Goal: Task Accomplishment & Management: Use online tool/utility

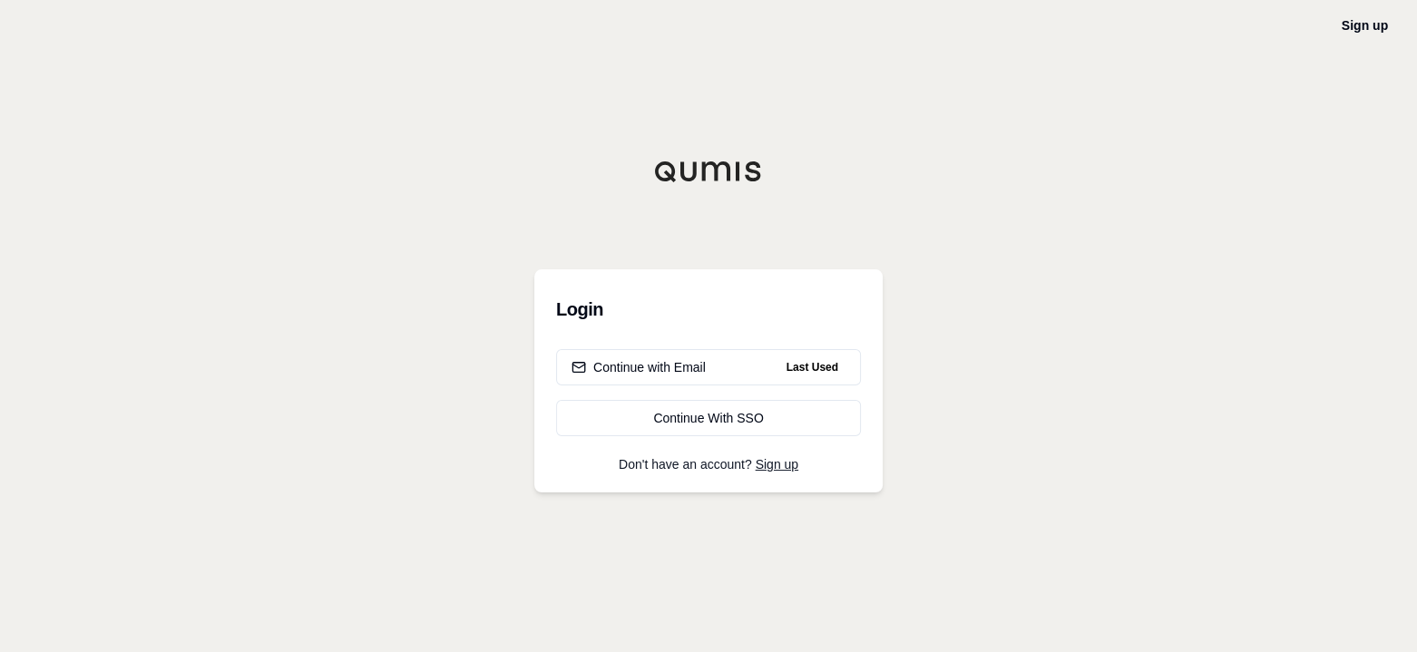
click at [664, 369] on div "Continue with Email" at bounding box center [638, 367] width 134 height 18
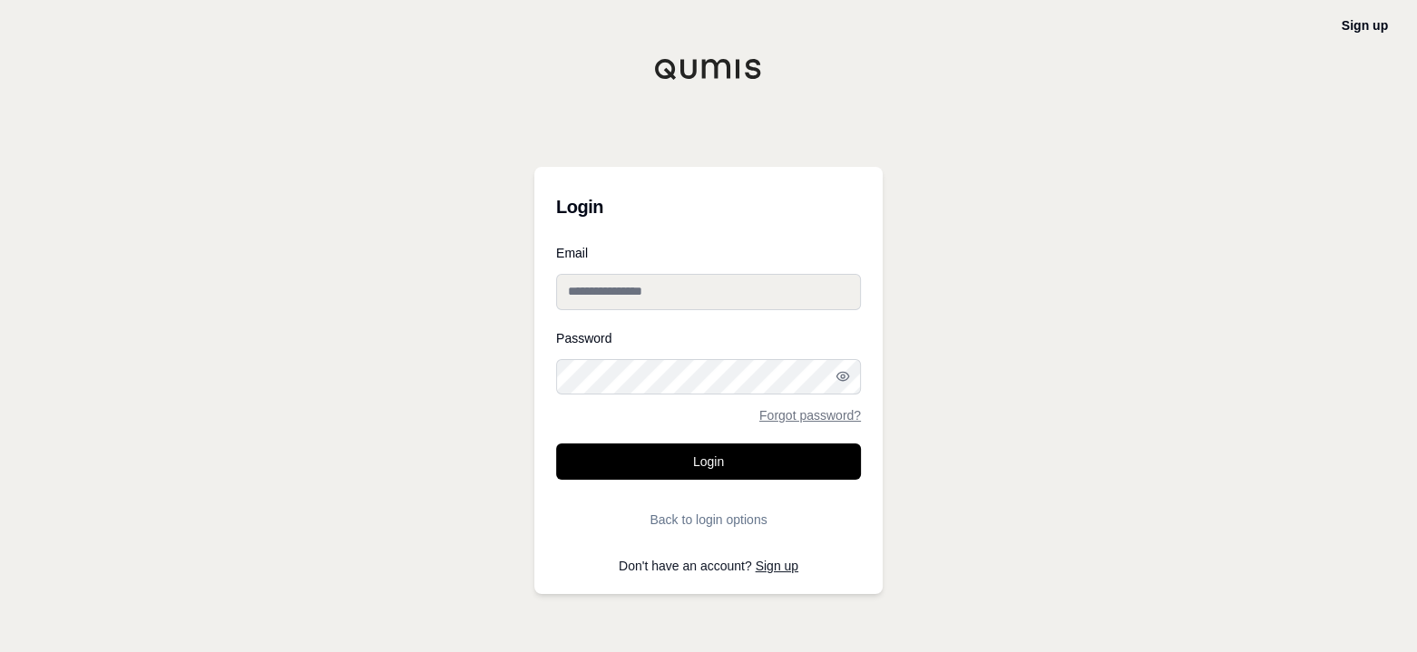
type input "**********"
click at [706, 465] on button "Login" at bounding box center [708, 462] width 305 height 36
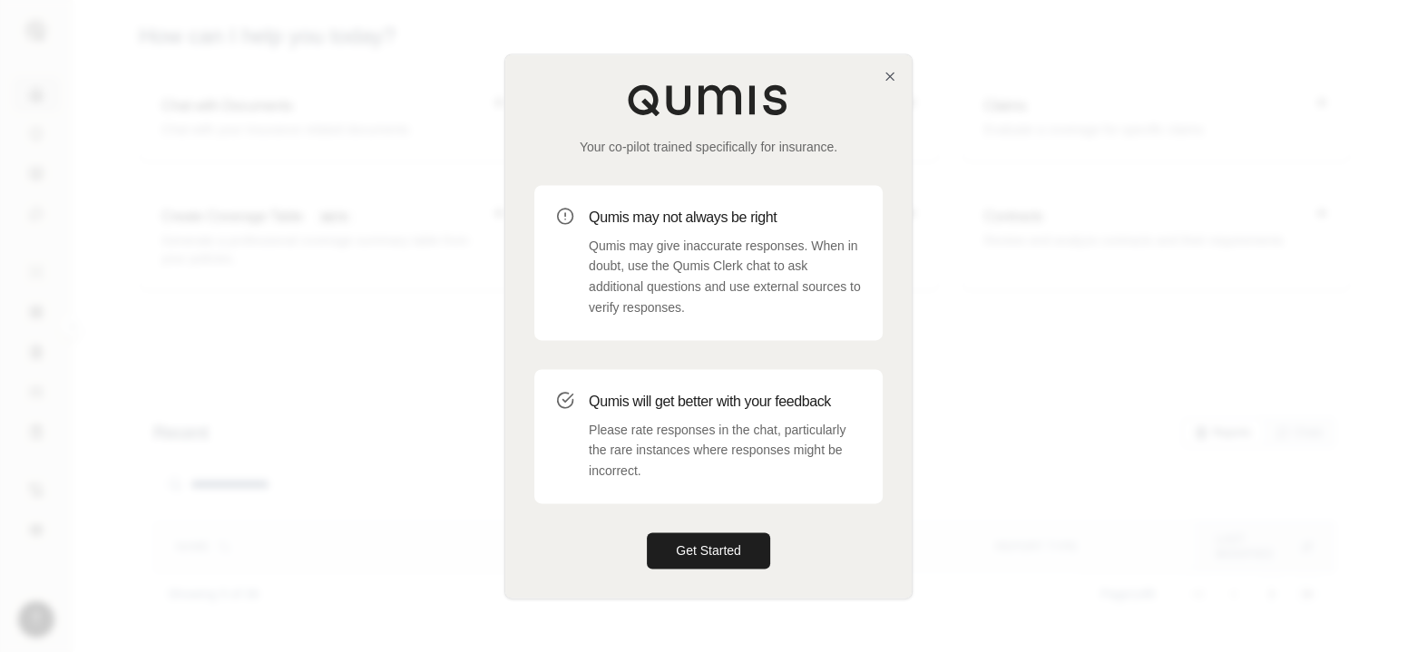
click at [702, 559] on button "Get Started" at bounding box center [708, 550] width 123 height 36
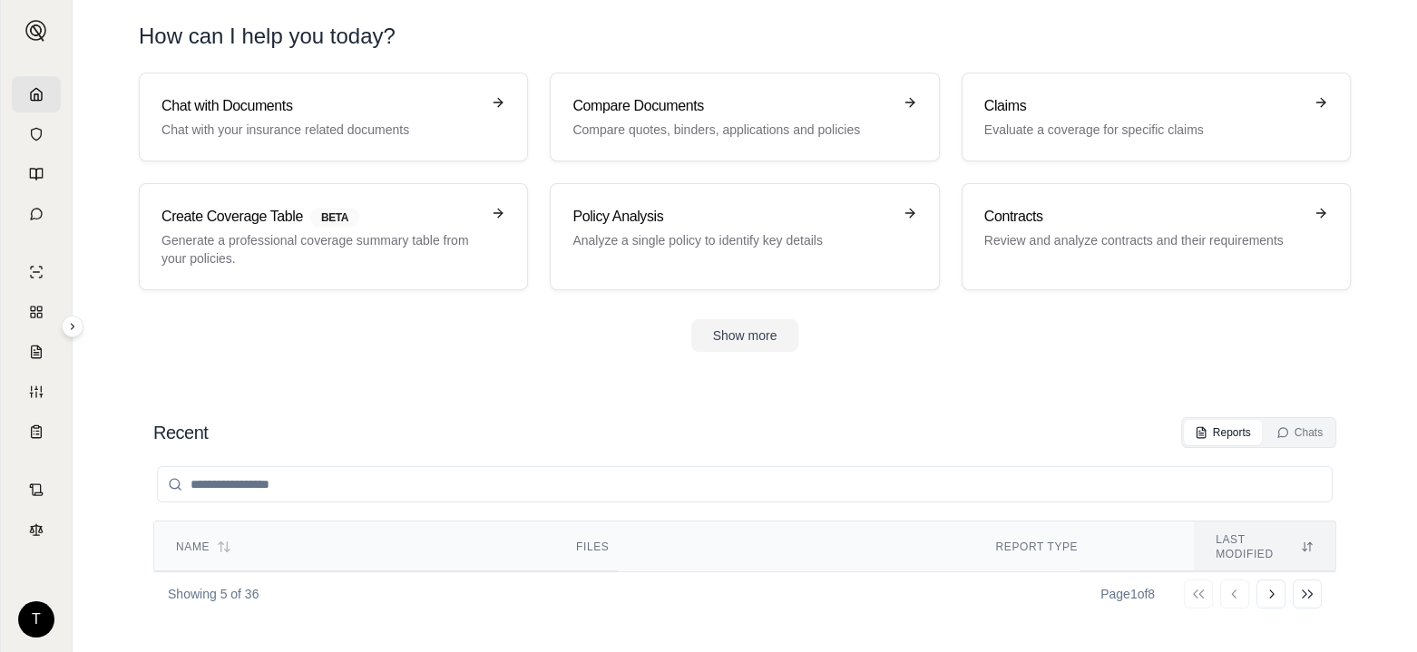
click at [1076, 114] on h3 "Claims" at bounding box center [1143, 106] width 318 height 22
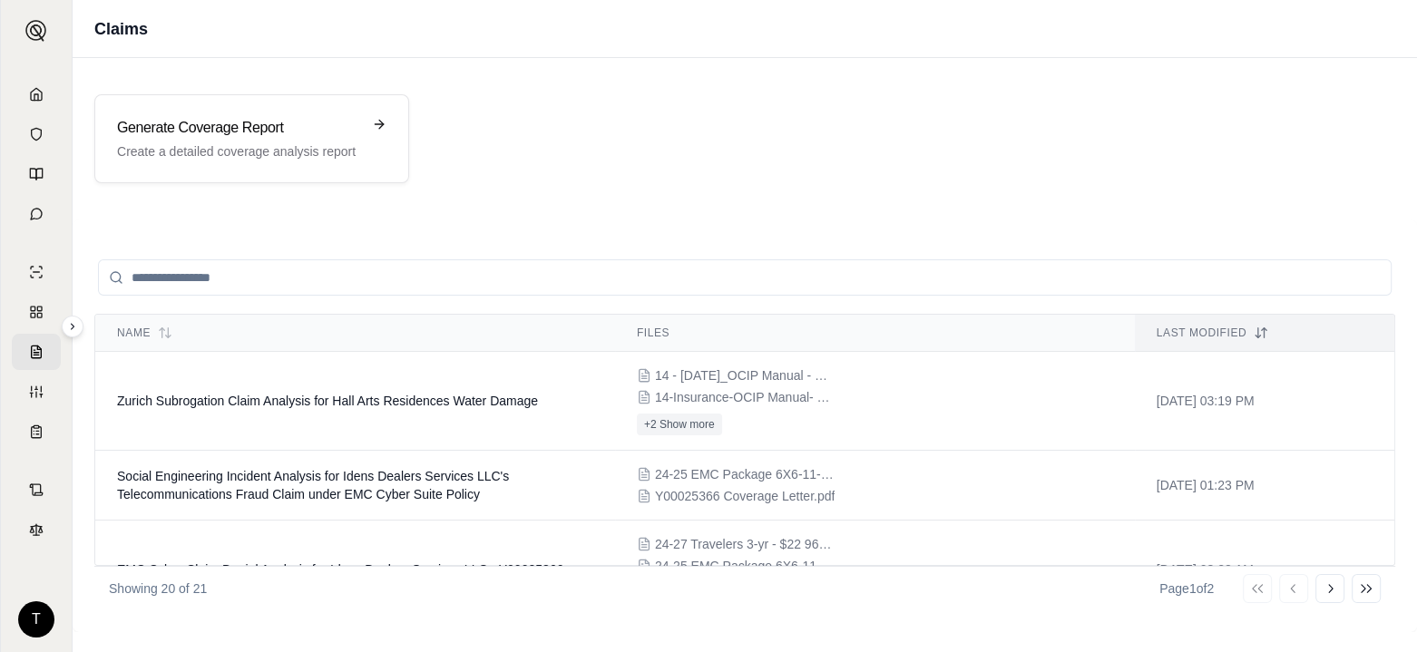
click at [201, 140] on div "Generate Coverage Report Create a detailed coverage analysis report" at bounding box center [239, 139] width 244 height 44
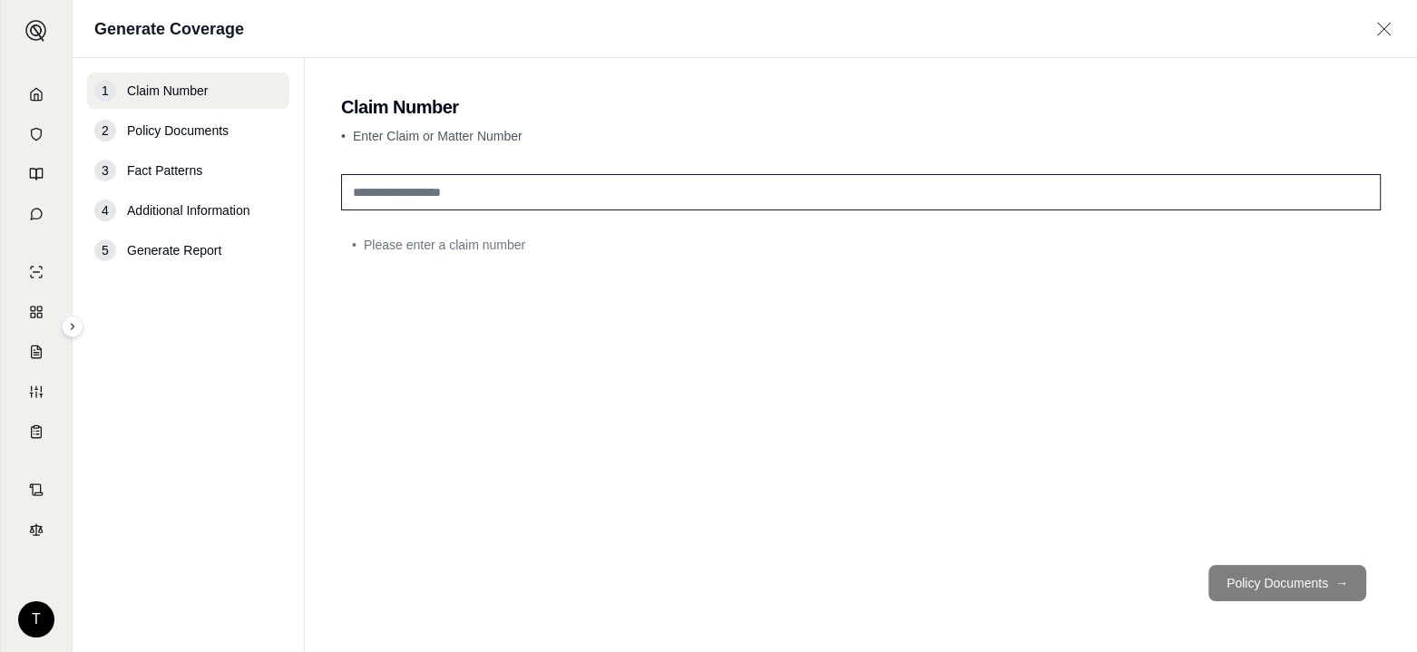
click at [366, 194] on input "text" at bounding box center [860, 192] width 1039 height 36
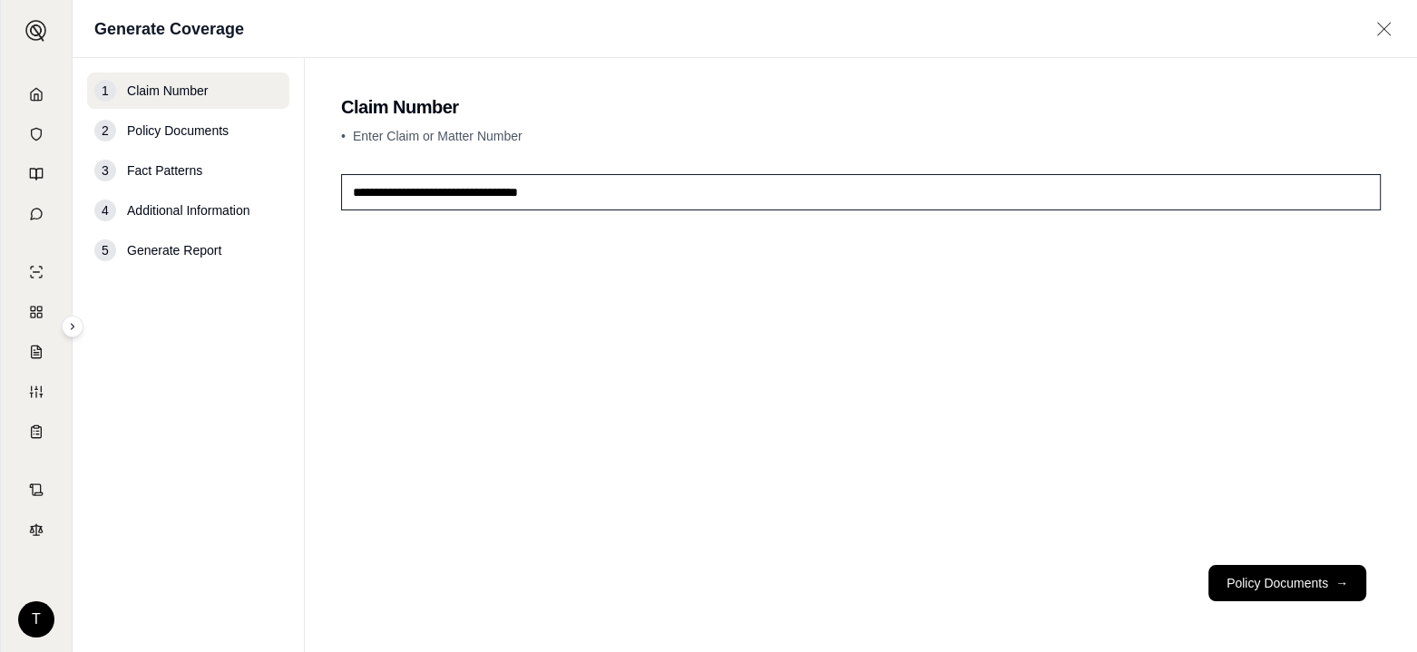
type input "**********"
click at [1272, 574] on button "Policy Documents →" at bounding box center [1287, 583] width 158 height 36
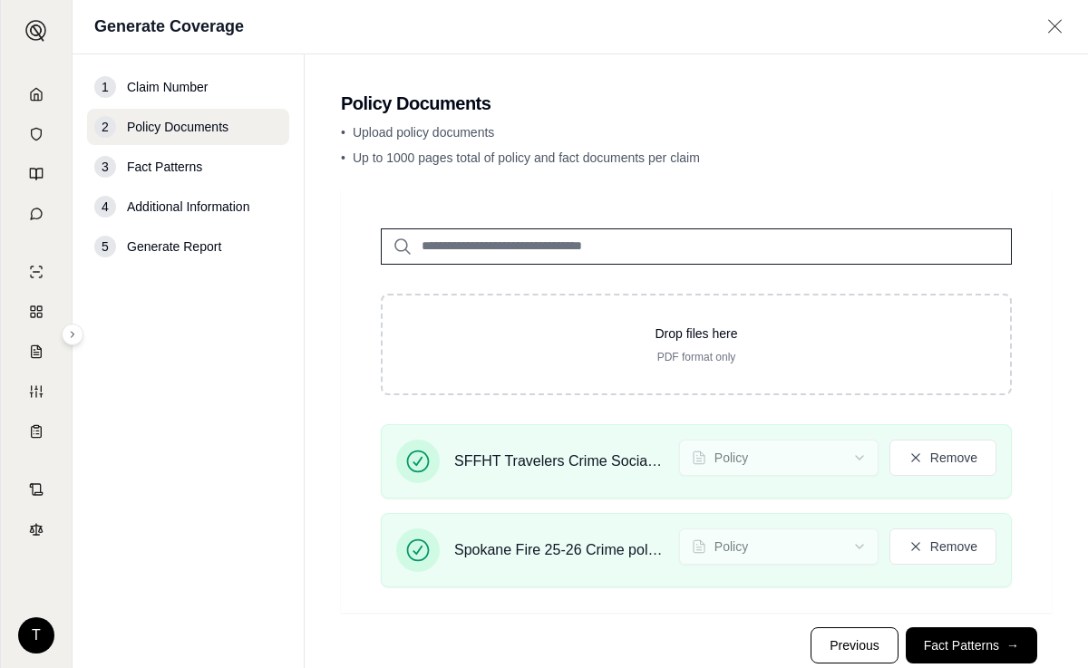
click at [939, 644] on button "Fact Patterns →" at bounding box center [972, 646] width 132 height 36
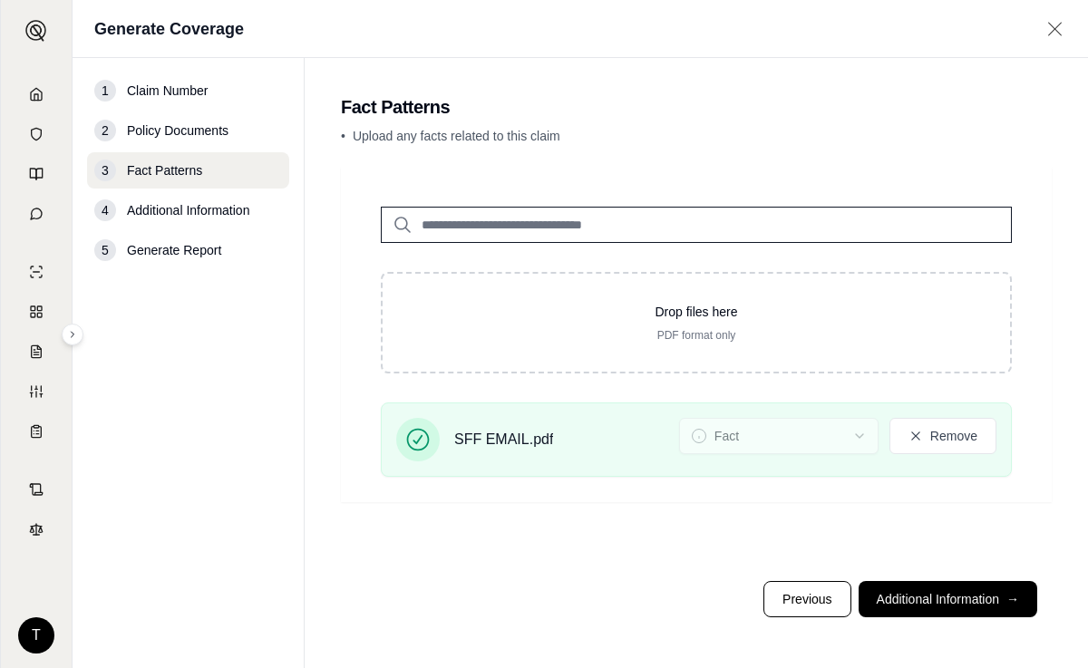
click at [926, 601] on button "Additional Information →" at bounding box center [948, 599] width 179 height 36
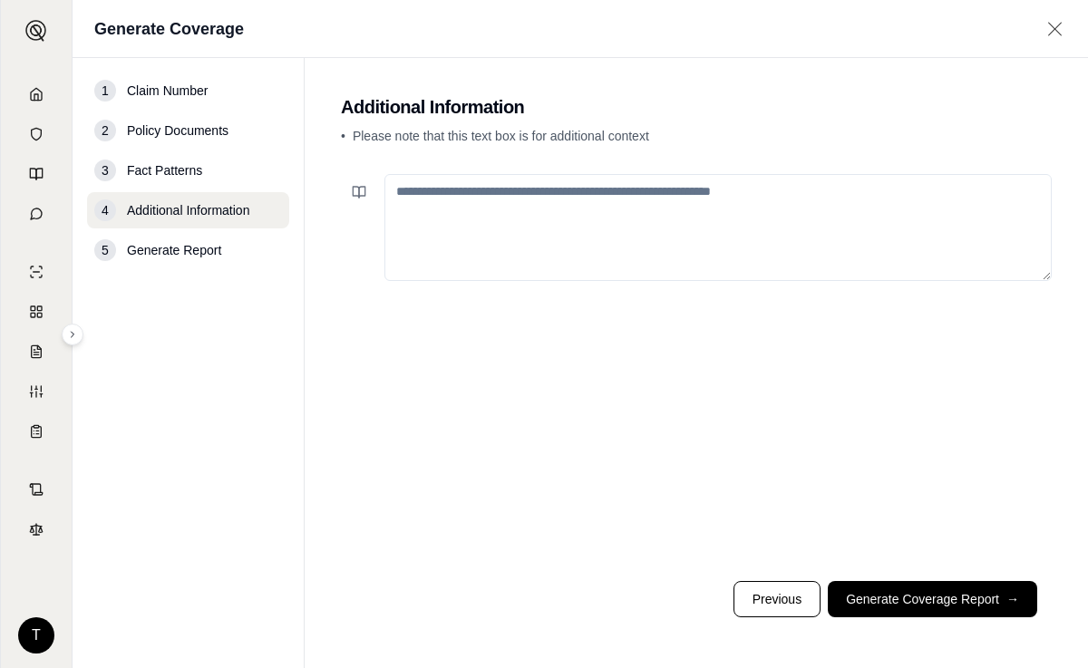
click at [784, 601] on button "Previous" at bounding box center [777, 599] width 87 height 36
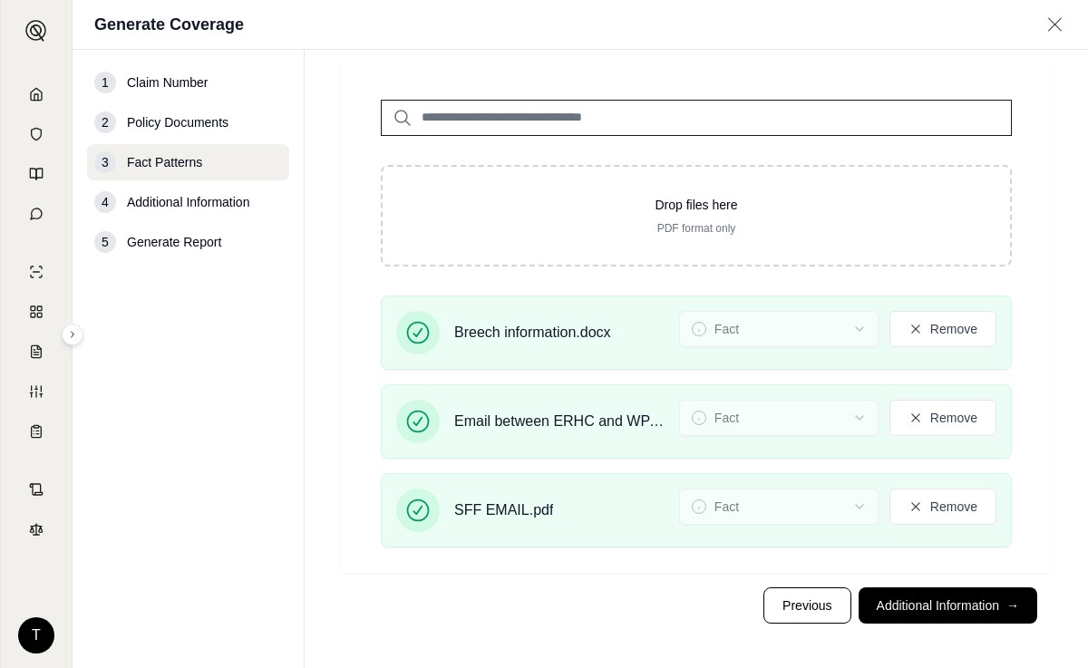
scroll to position [103, 0]
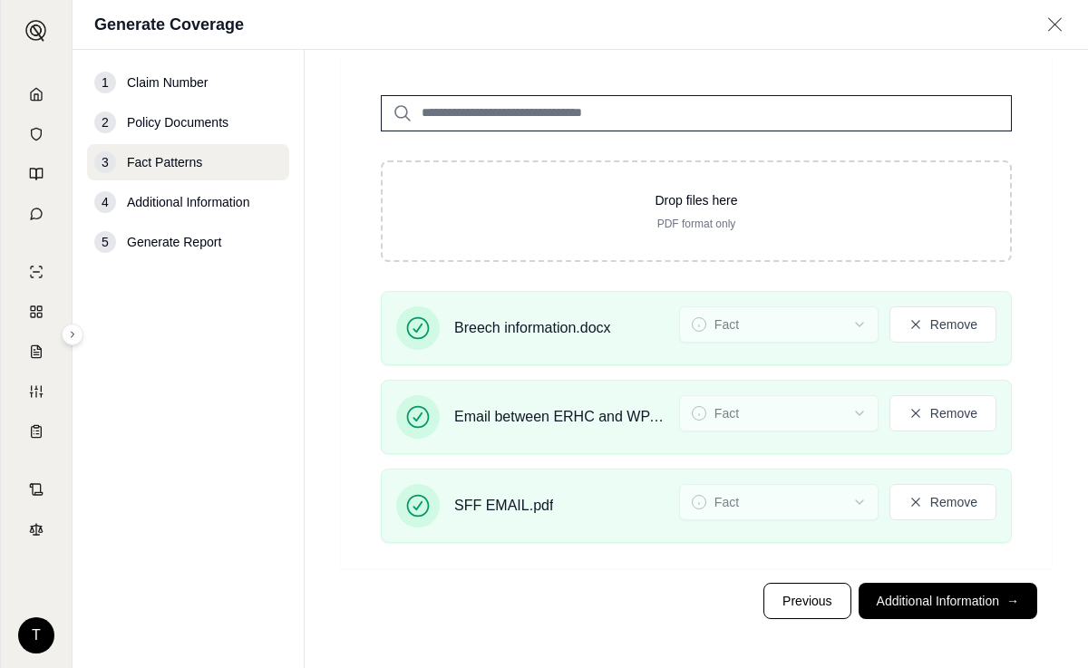
click at [911, 603] on button "Additional Information →" at bounding box center [948, 601] width 179 height 36
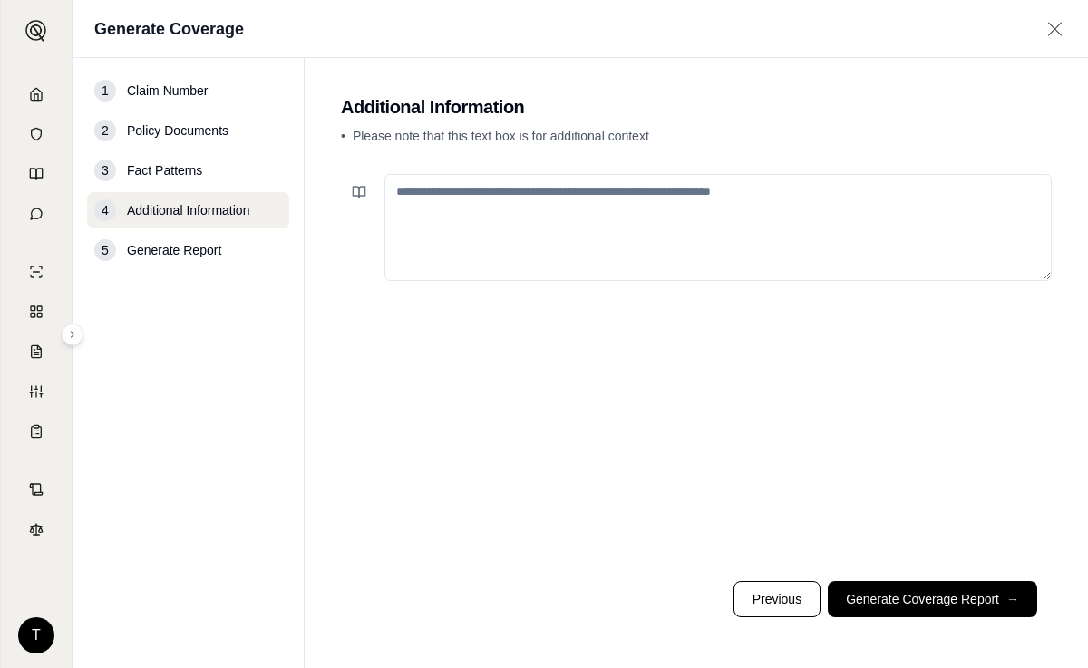
click at [902, 601] on button "Generate Coverage Report →" at bounding box center [933, 599] width 210 height 36
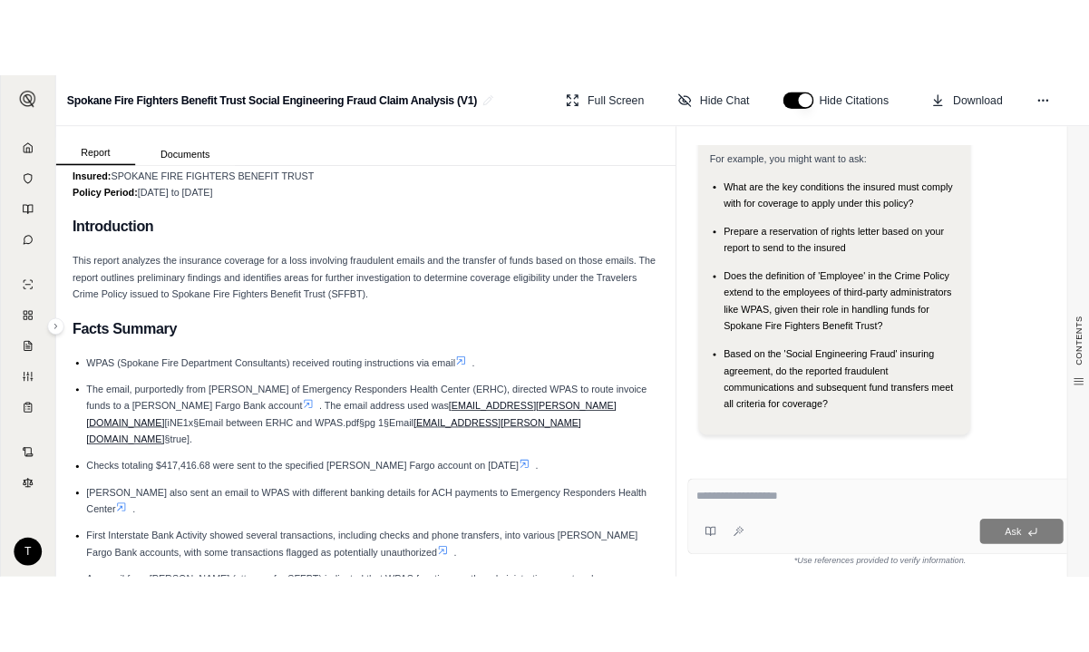
scroll to position [272, 0]
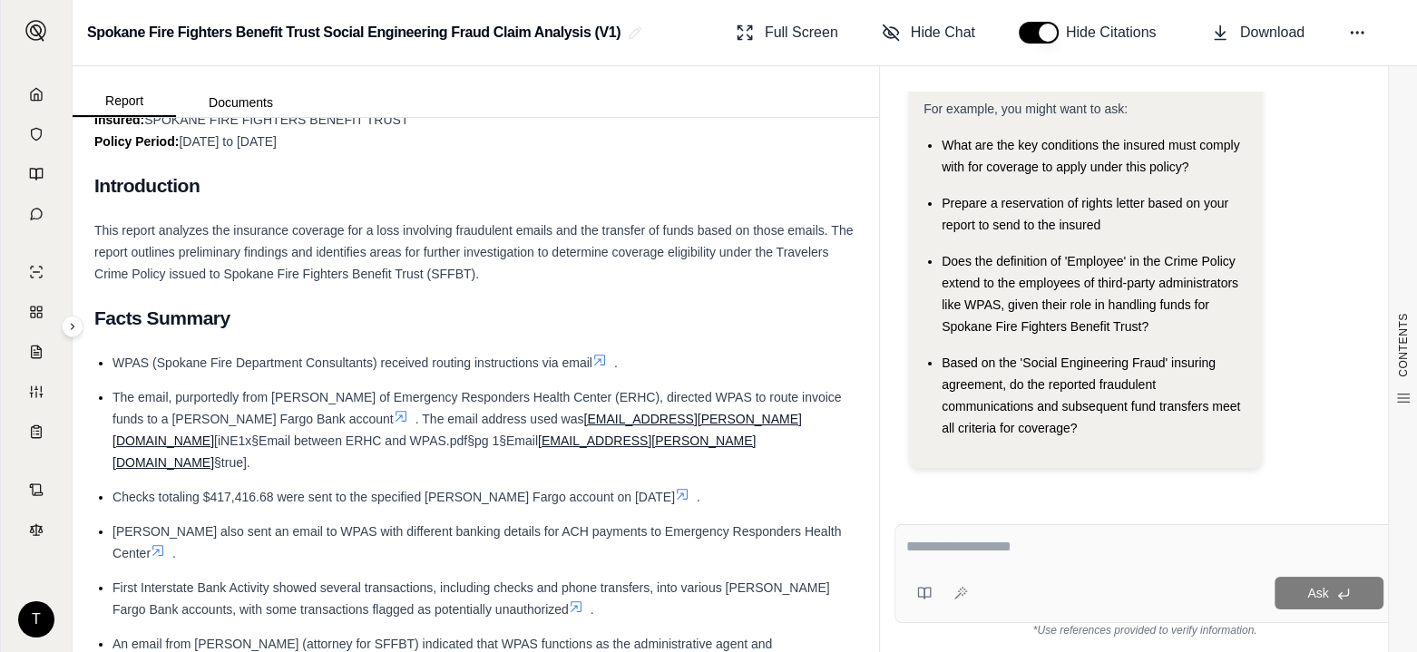
click at [1273, 28] on span "Download" at bounding box center [1272, 33] width 64 height 22
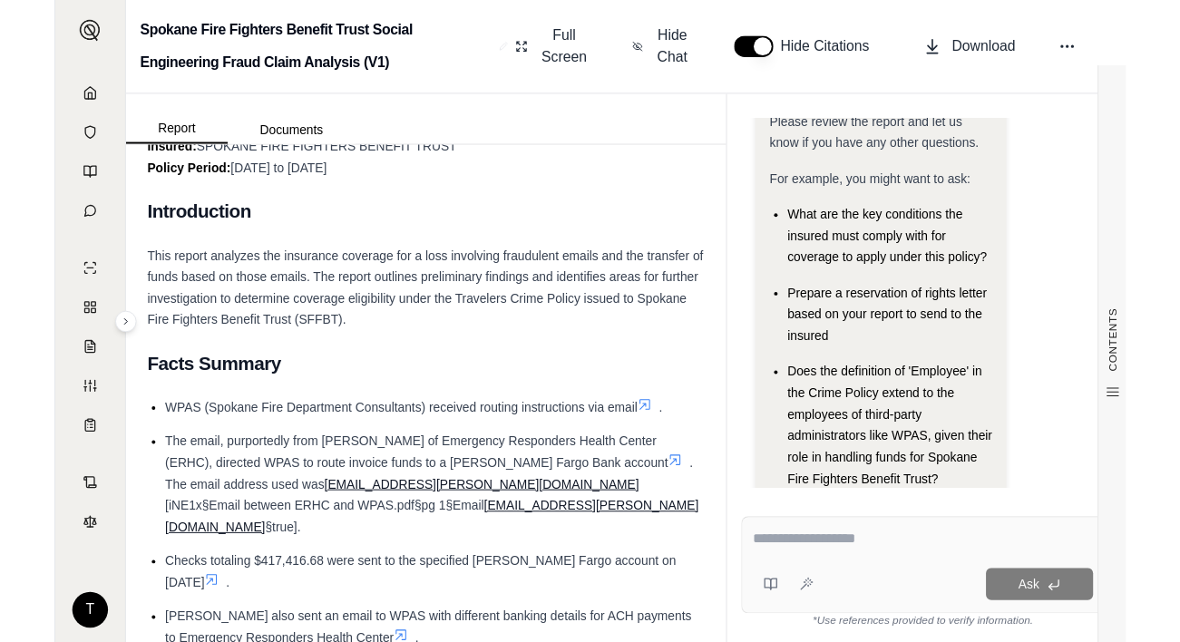
scroll to position [124, 0]
